Goal: Information Seeking & Learning: Learn about a topic

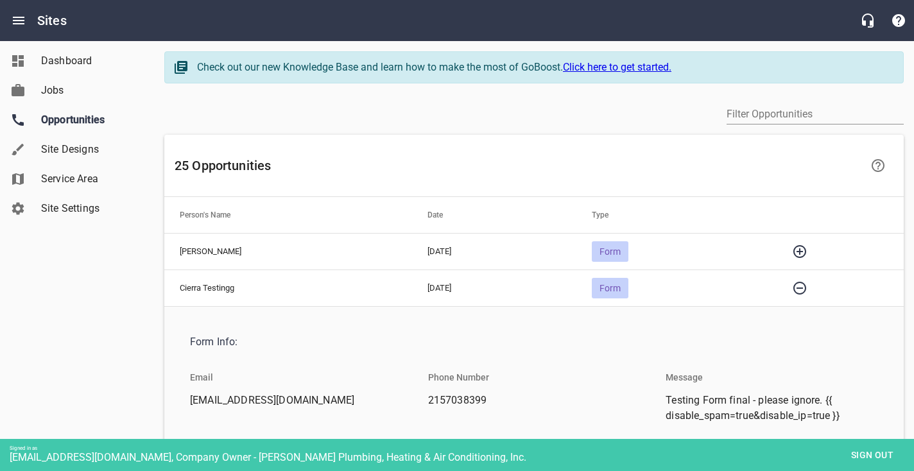
scroll to position [187, 0]
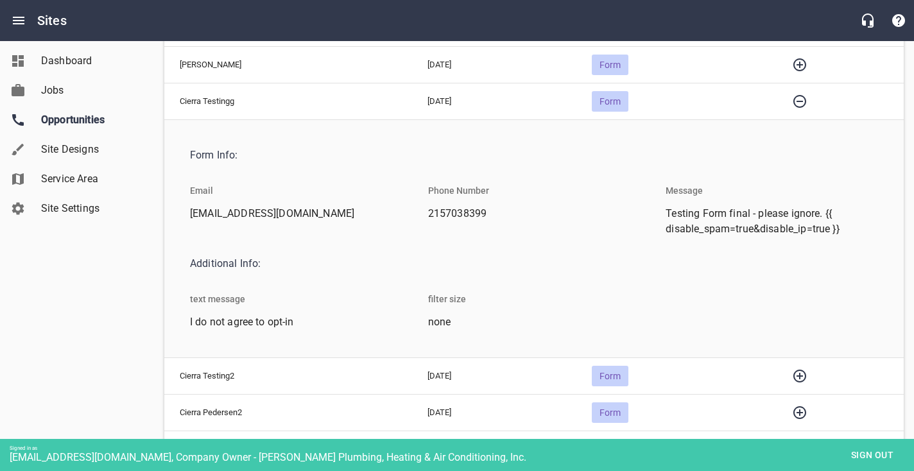
click at [114, 311] on div "Dashboard Jobs Opportunities Site Designs Service Area Site Settings" at bounding box center [77, 235] width 155 height 471
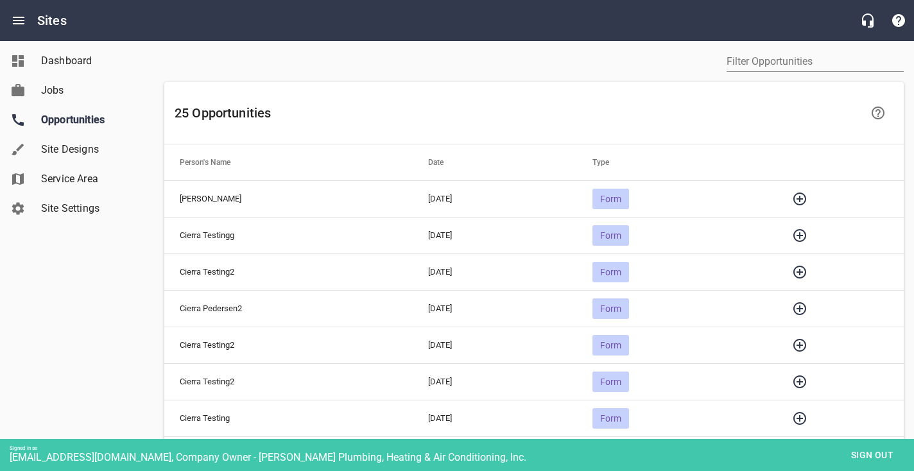
scroll to position [53, 0]
click at [804, 198] on icon "button" at bounding box center [799, 198] width 13 height 13
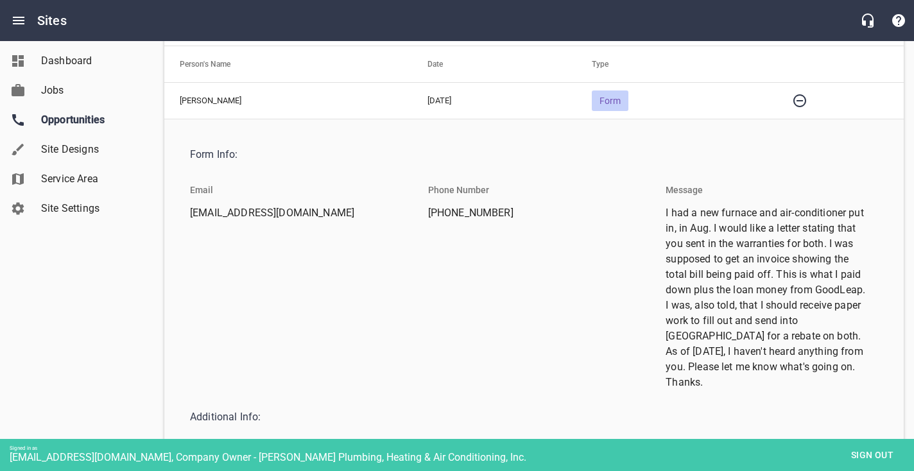
scroll to position [154, 0]
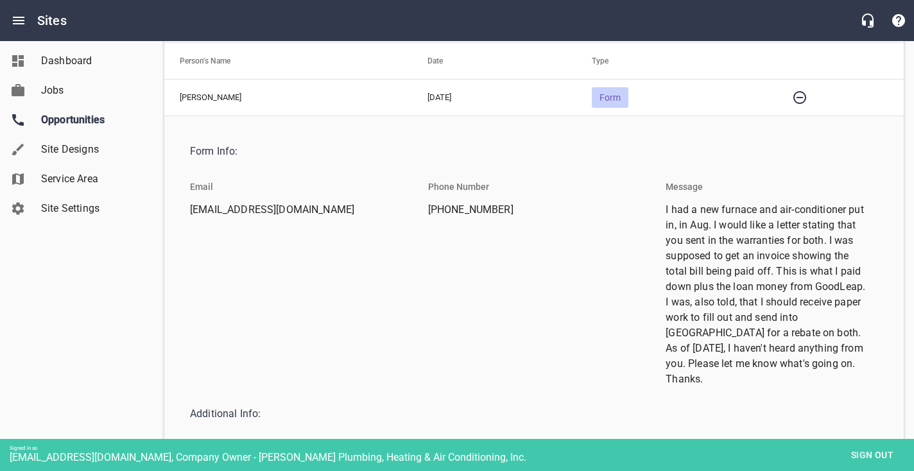
click at [674, 241] on span "I had a new furnace and air-conditioner put in, in Aug. I would like a letter s…" at bounding box center [766, 294] width 202 height 185
click at [677, 261] on span "I had a new furnace and air-conditioner put in, in Aug. I would like a letter s…" at bounding box center [766, 294] width 202 height 185
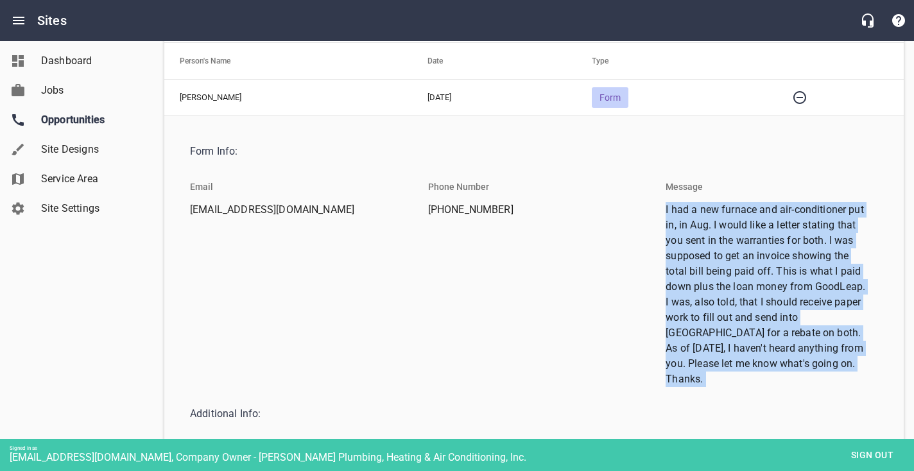
click at [677, 261] on span "I had a new furnace and air-conditioner put in, in Aug. I would like a letter s…" at bounding box center [766, 294] width 202 height 185
click at [678, 277] on span "I had a new furnace and air-conditioner put in, in Aug. I would like a letter s…" at bounding box center [766, 294] width 202 height 185
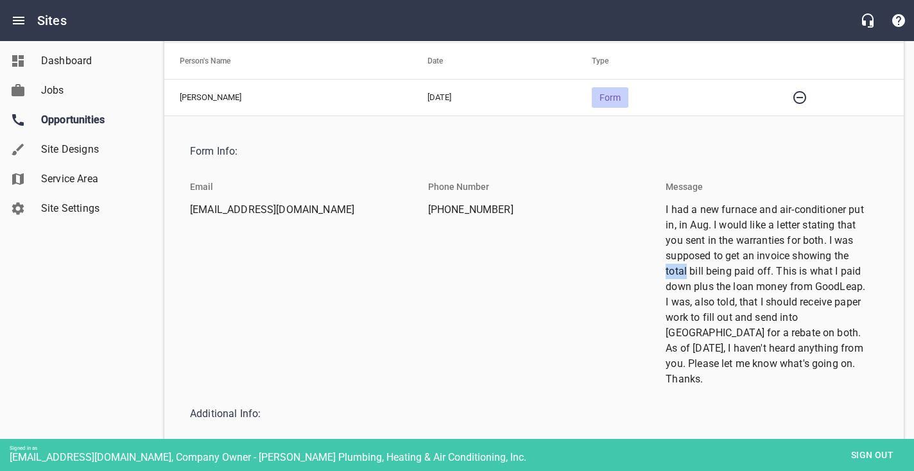
click at [678, 277] on span "I had a new furnace and air-conditioner put in, in Aug. I would like a letter s…" at bounding box center [766, 294] width 202 height 185
click at [678, 293] on span "I had a new furnace and air-conditioner put in, in Aug. I would like a letter s…" at bounding box center [766, 294] width 202 height 185
click at [679, 304] on span "I had a new furnace and air-conditioner put in, in Aug. I would like a letter s…" at bounding box center [766, 294] width 202 height 185
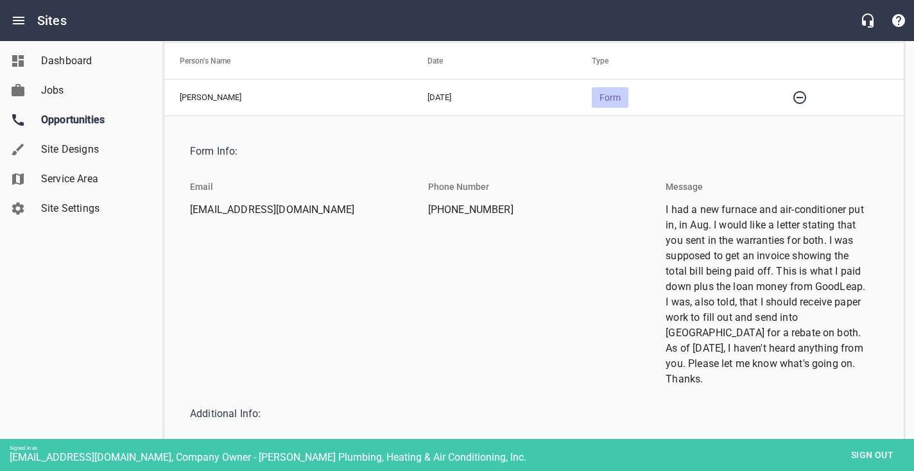
click at [681, 323] on span "I had a new furnace and air-conditioner put in, in Aug. I would like a letter s…" at bounding box center [766, 294] width 202 height 185
click at [682, 338] on span "I had a new furnace and air-conditioner put in, in Aug. I would like a letter s…" at bounding box center [766, 294] width 202 height 185
click at [644, 347] on div "Phone Number 1 507-583-2310" at bounding box center [534, 283] width 238 height 228
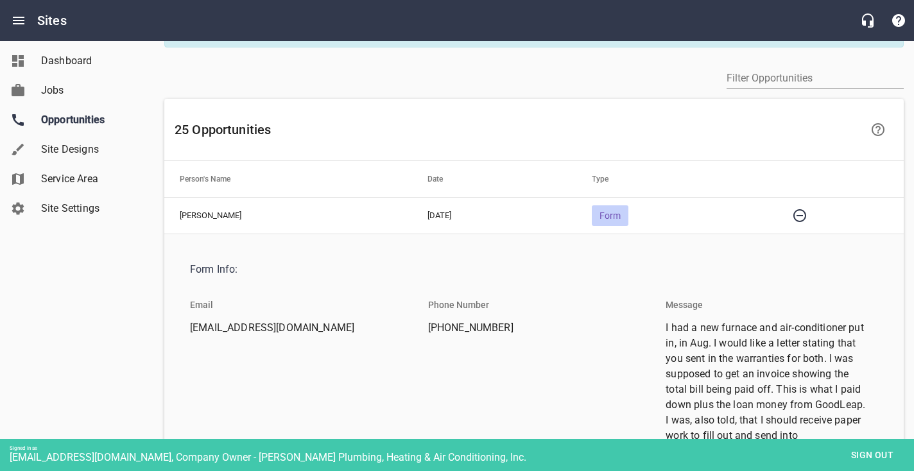
scroll to position [0, 0]
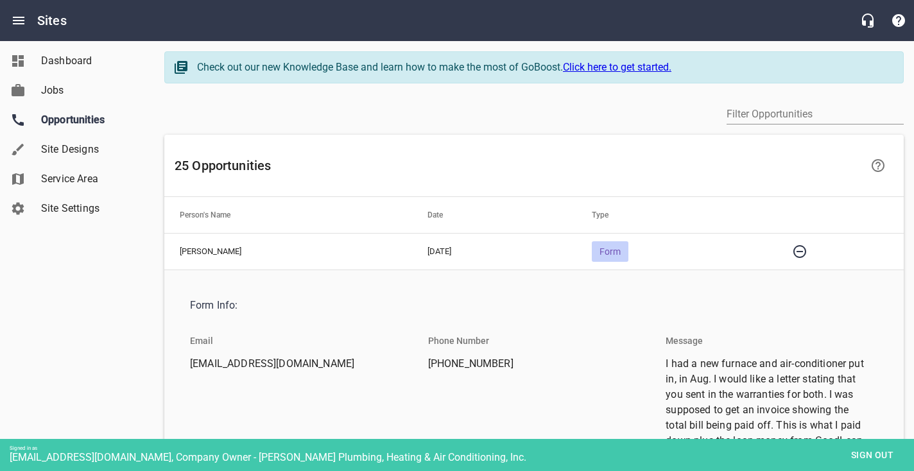
click at [101, 280] on div "Dashboard Jobs Opportunities Site Designs Service Area Site Settings" at bounding box center [77, 235] width 155 height 471
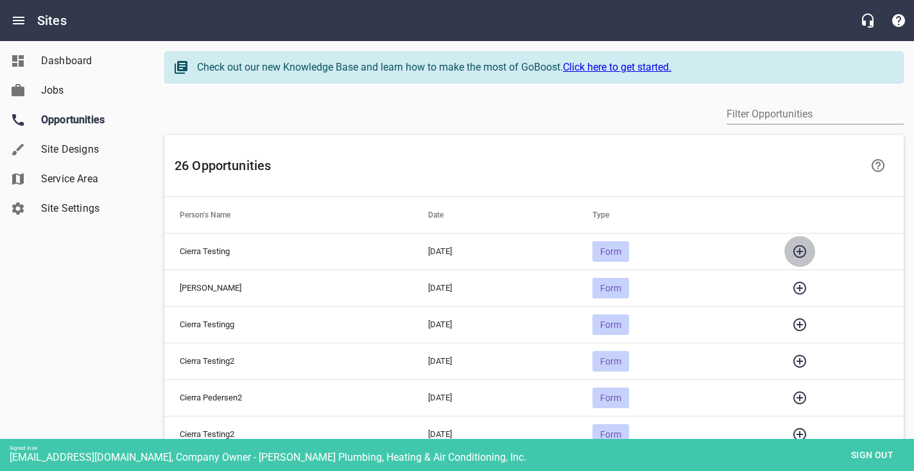
click at [792, 253] on button "button" at bounding box center [799, 251] width 31 height 31
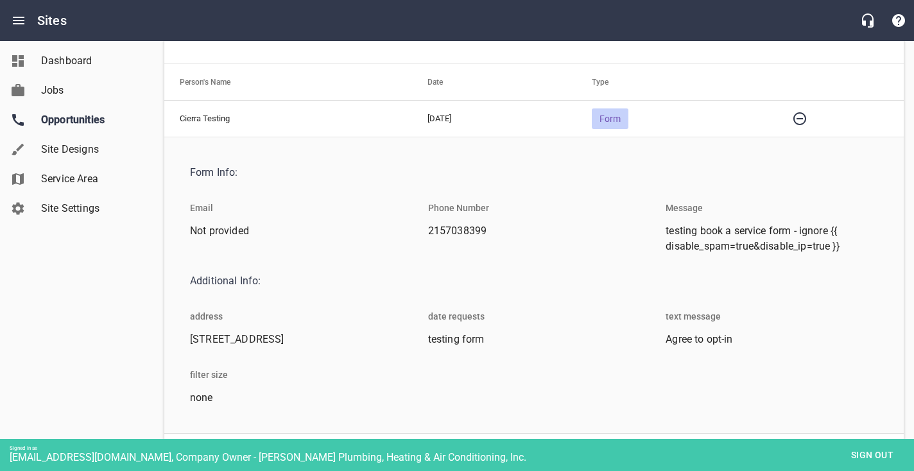
scroll to position [159, 0]
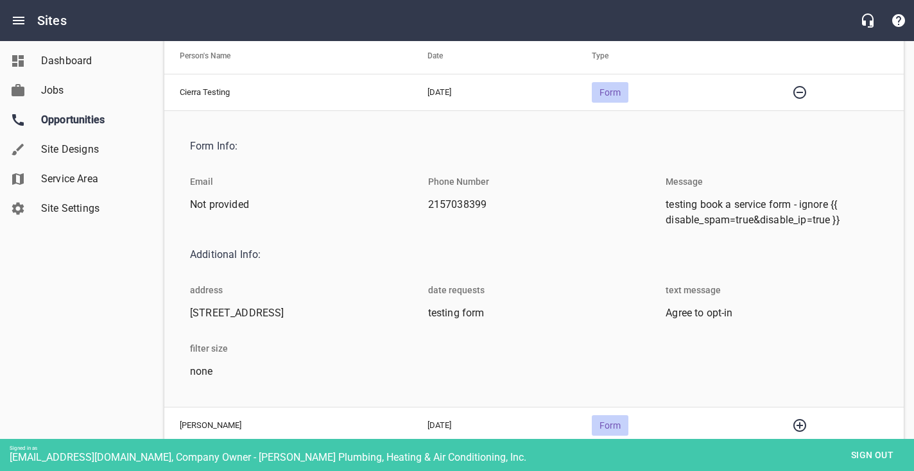
click at [441, 316] on span "testing form" at bounding box center [529, 312] width 202 height 15
click at [450, 330] on div "date requests testing form" at bounding box center [534, 301] width 238 height 58
click at [443, 314] on span "testing form" at bounding box center [529, 312] width 202 height 15
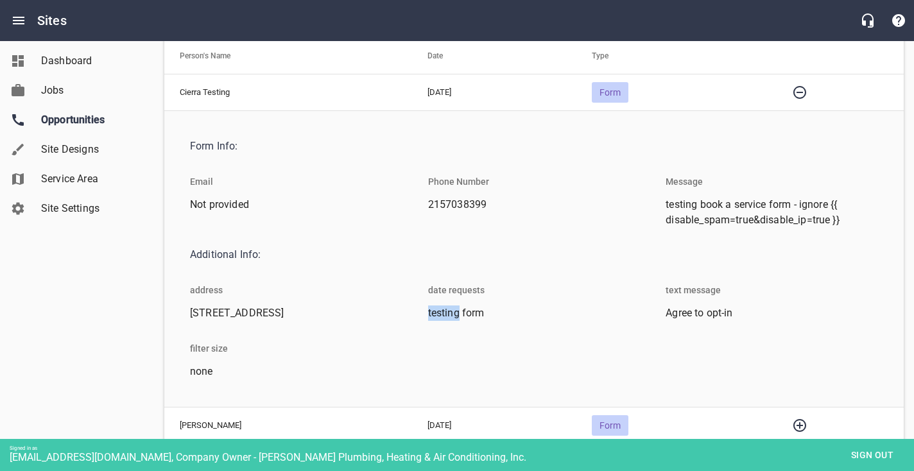
click at [443, 314] on span "testing form" at bounding box center [529, 312] width 202 height 15
click at [447, 329] on div "date requests testing form" at bounding box center [534, 301] width 238 height 58
click at [445, 314] on span "testing form" at bounding box center [529, 312] width 202 height 15
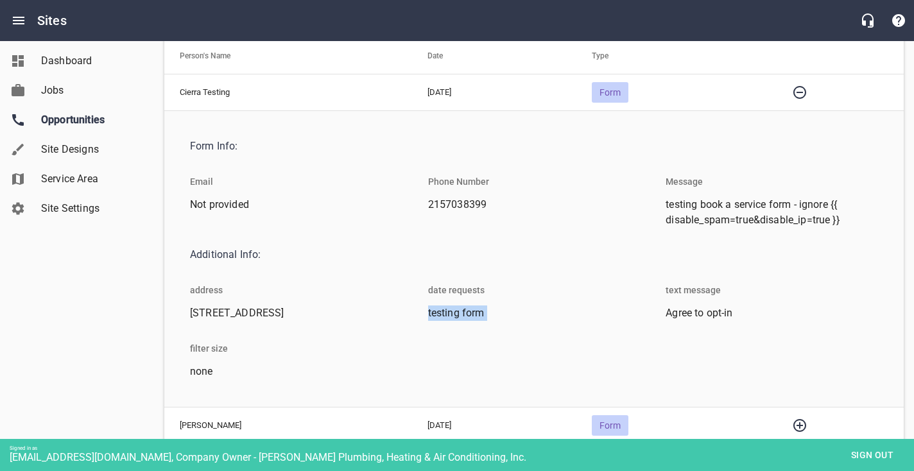
click at [445, 314] on span "testing form" at bounding box center [529, 312] width 202 height 15
click at [449, 330] on div "date requests testing form" at bounding box center [534, 301] width 238 height 58
click at [445, 316] on span "testing form" at bounding box center [529, 312] width 202 height 15
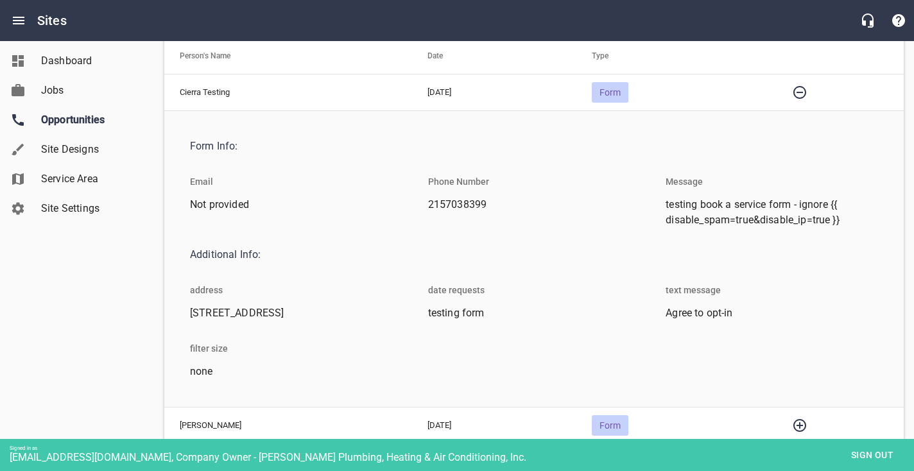
click at [447, 330] on div "date requests testing form" at bounding box center [534, 301] width 238 height 58
click at [286, 376] on div "filter size none" at bounding box center [296, 359] width 238 height 58
click at [887, 458] on span "Sign out" at bounding box center [872, 455] width 54 height 16
